Goal: Information Seeking & Learning: Compare options

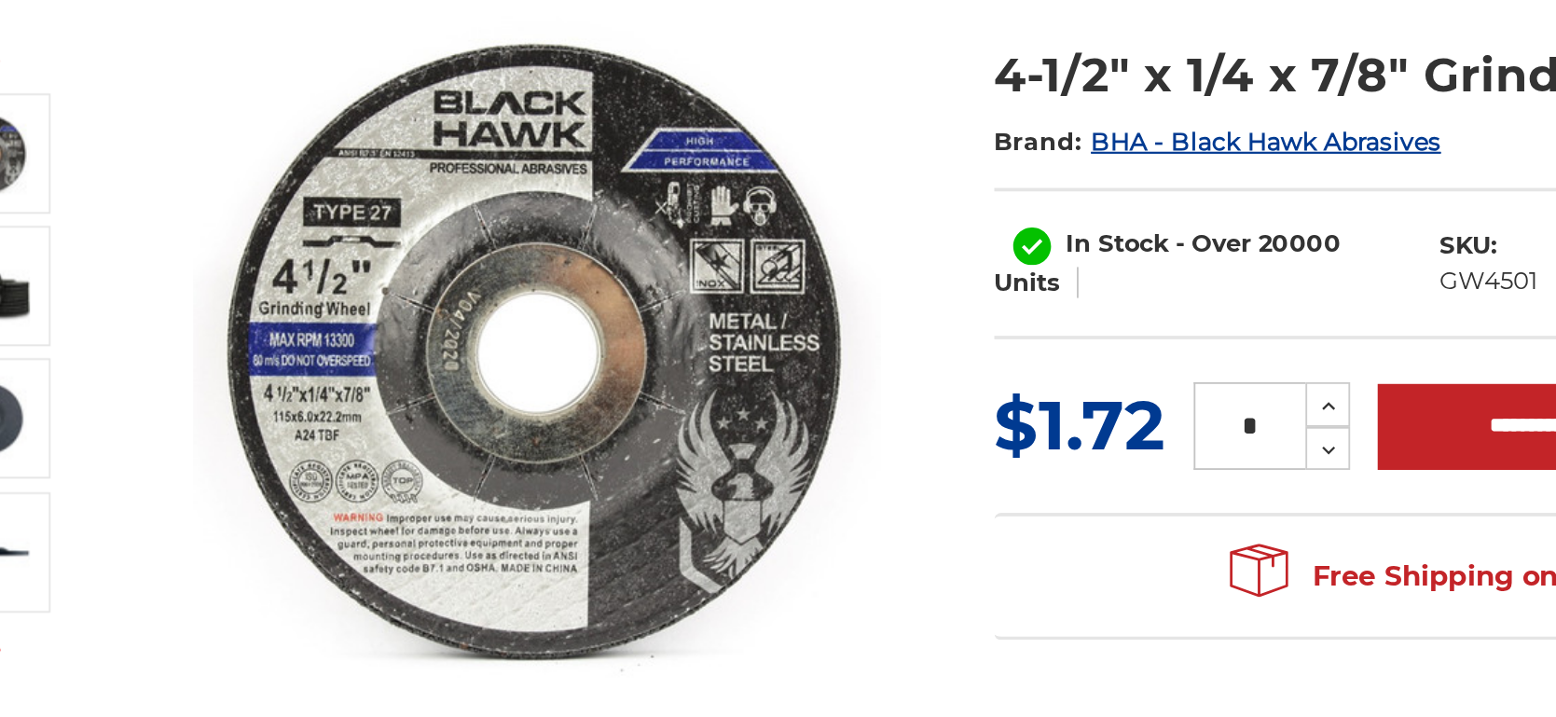
scroll to position [18, 0]
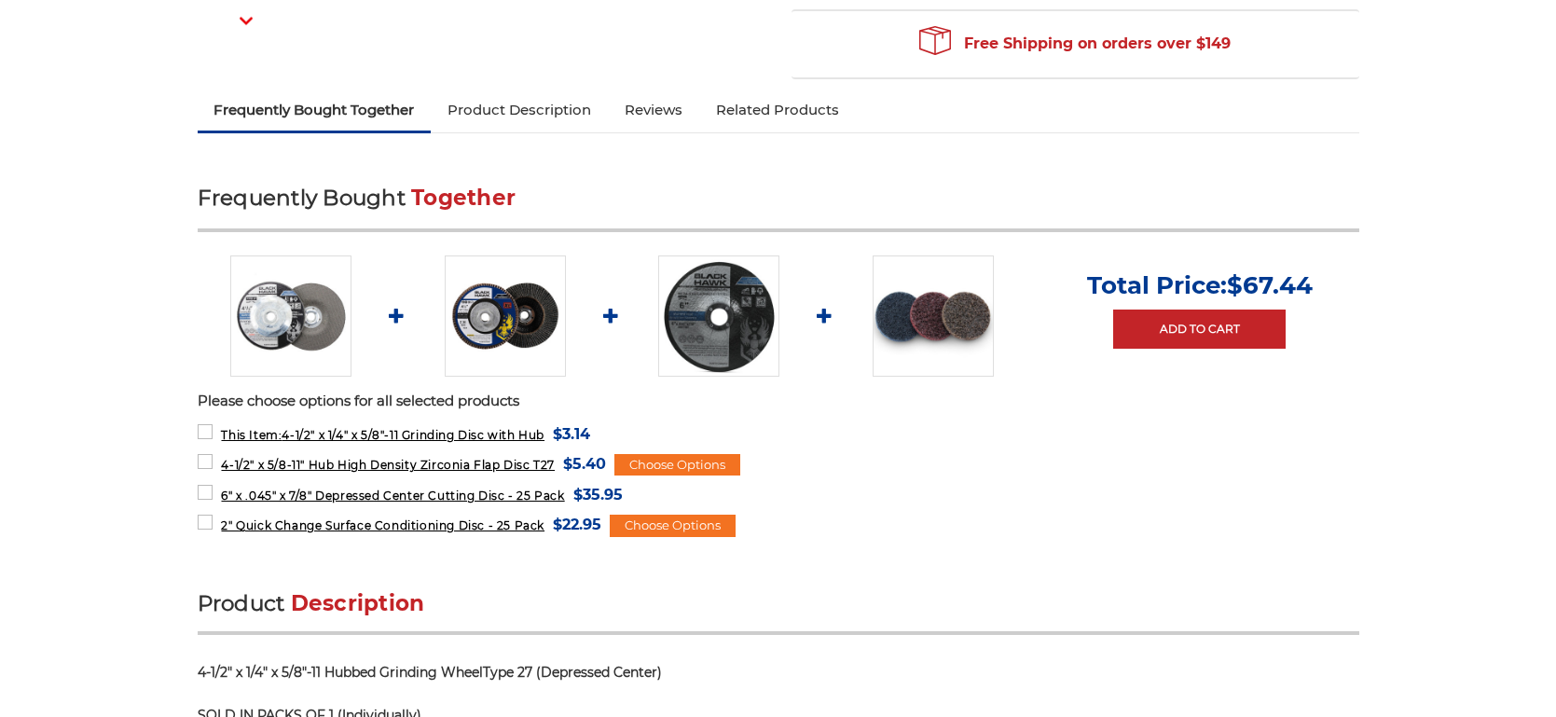
scroll to position [582, 0]
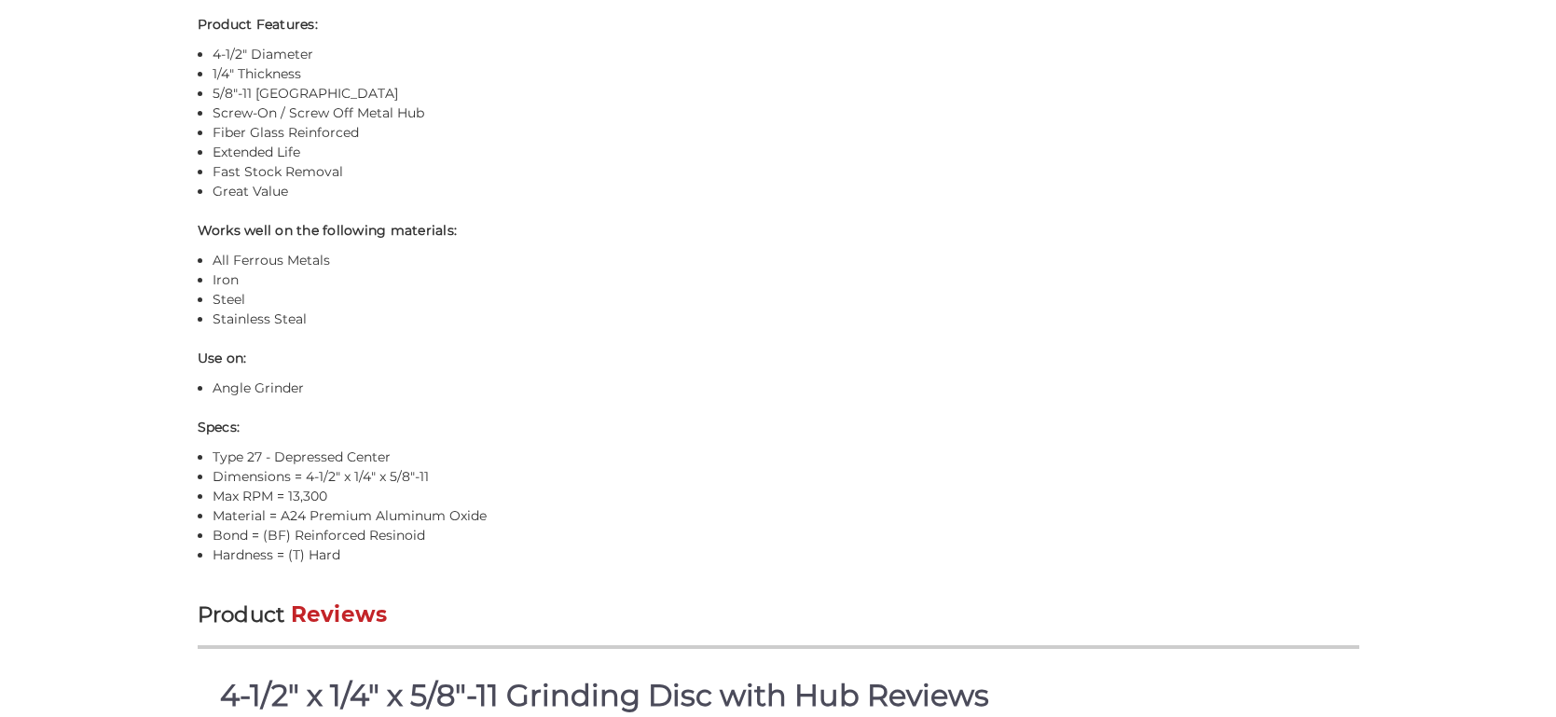
scroll to position [1463, 0]
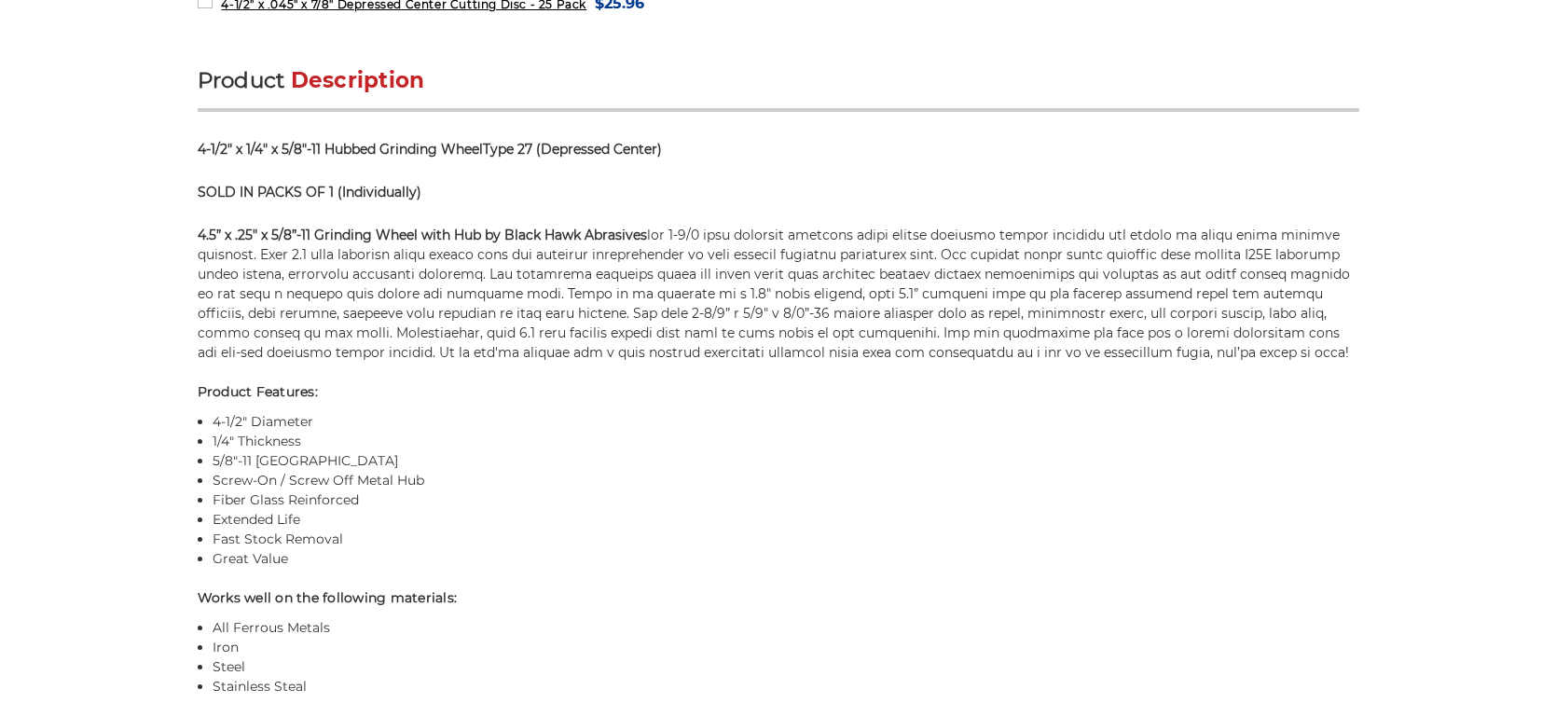
scroll to position [1097, 0]
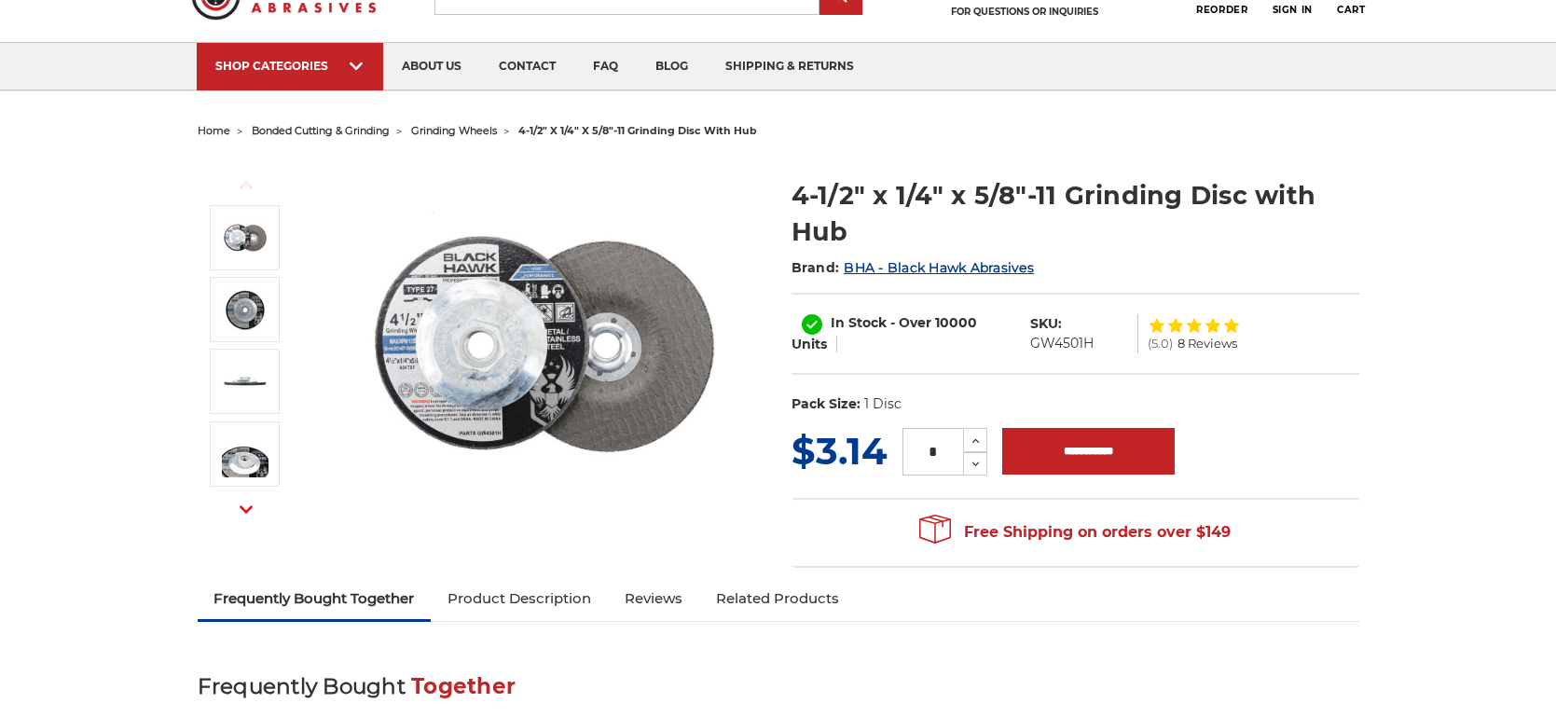
scroll to position [84, 0]
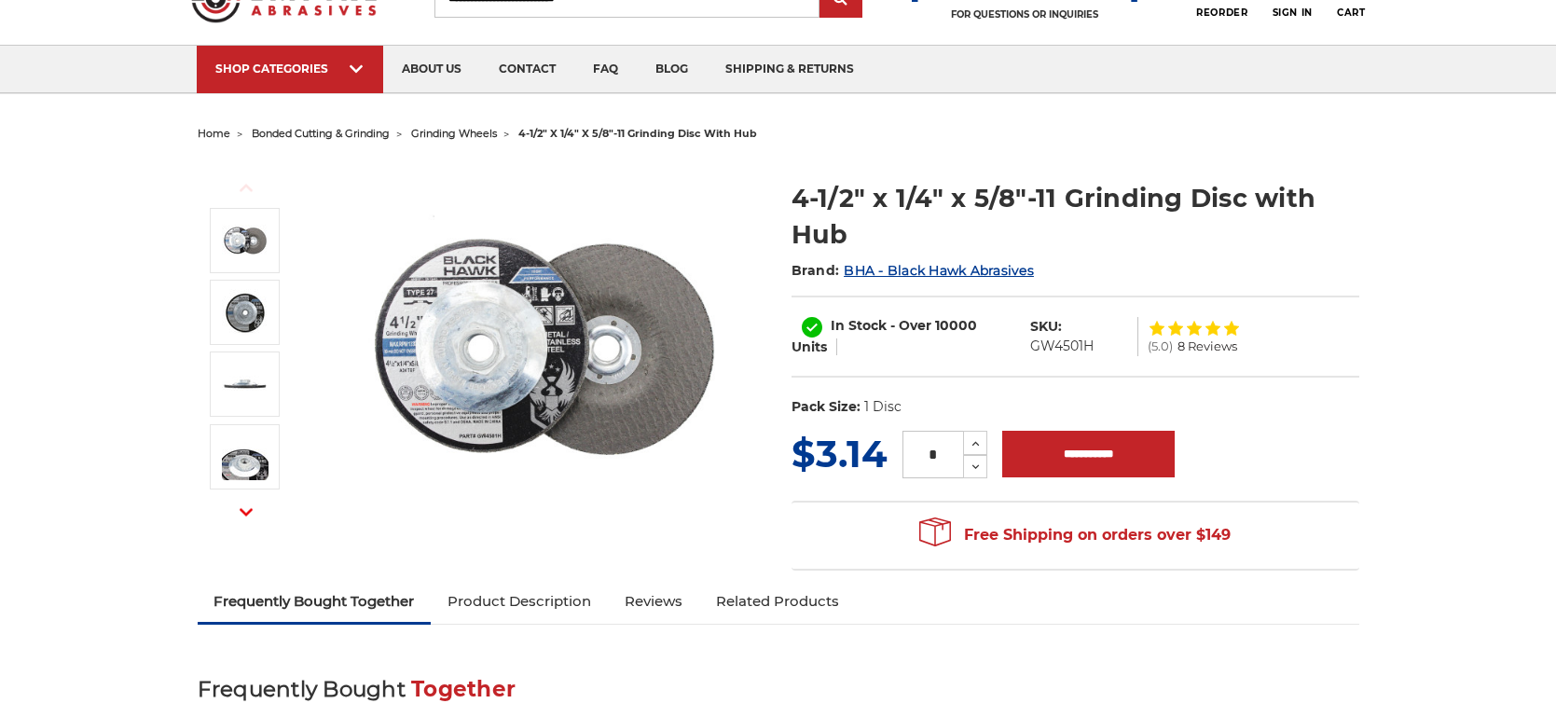
click at [436, 346] on img at bounding box center [543, 346] width 373 height 373
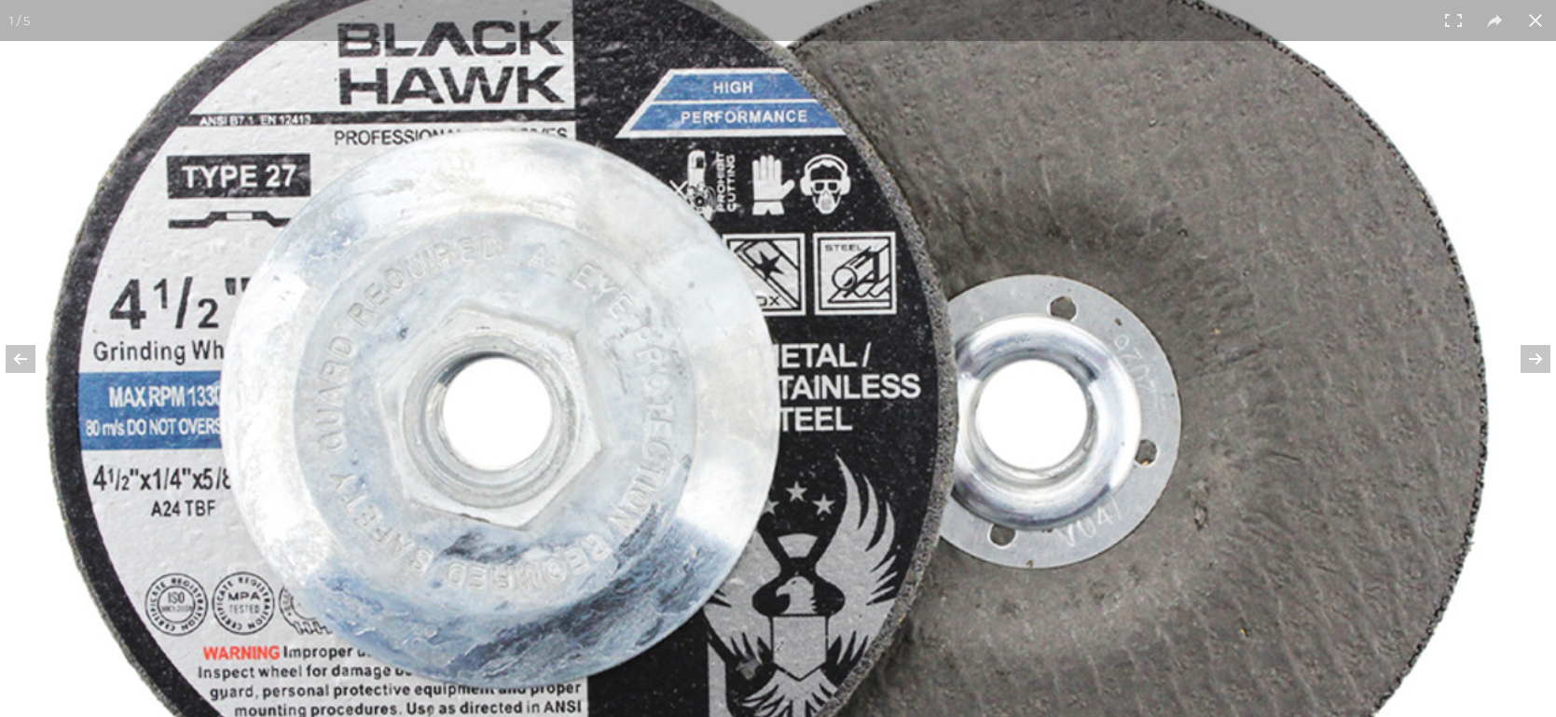
scroll to position [359, 0]
